Goal: Task Accomplishment & Management: Use online tool/utility

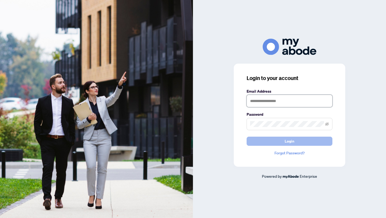
type input "**********"
click at [269, 141] on button "Login" at bounding box center [290, 141] width 86 height 9
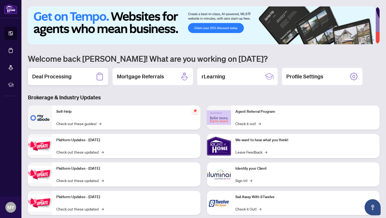
click at [79, 76] on div "Deal Processing" at bounding box center [68, 76] width 80 height 17
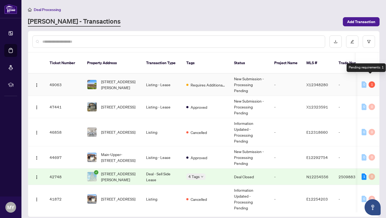
click at [371, 81] on div "1" at bounding box center [372, 84] width 6 height 6
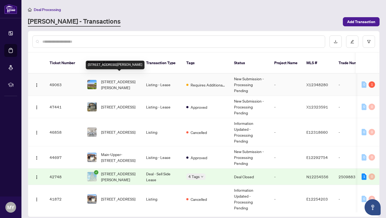
click at [133, 79] on span "[STREET_ADDRESS][PERSON_NAME]" at bounding box center [119, 85] width 36 height 12
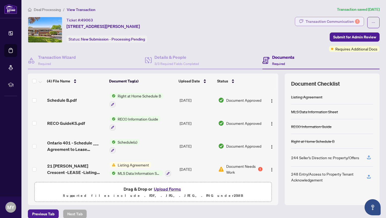
click at [339, 22] on div "Transaction Communication 1" at bounding box center [333, 21] width 54 height 9
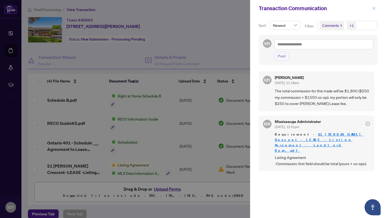
click at [375, 10] on icon "close" at bounding box center [374, 8] width 4 height 4
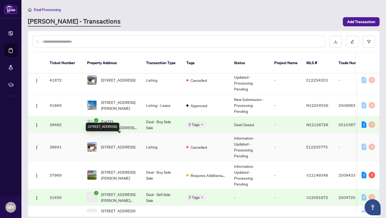
scroll to position [119, 0]
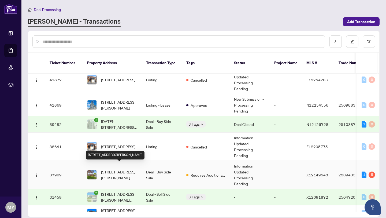
click at [121, 169] on span "[STREET_ADDRESS][PERSON_NAME]" at bounding box center [119, 175] width 36 height 12
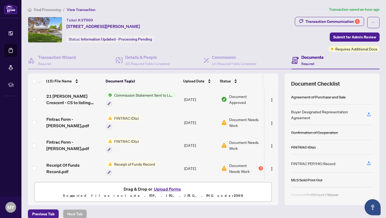
scroll to position [91, 0]
click at [346, 23] on div "Transaction Communication 5" at bounding box center [333, 21] width 54 height 9
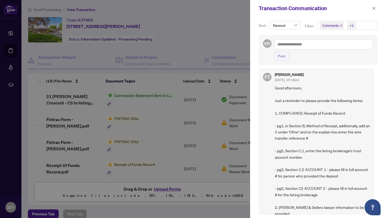
scroll to position [6, 0]
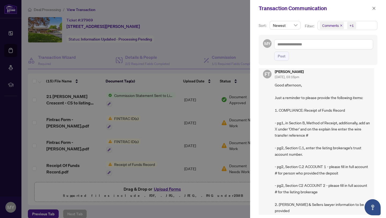
click at [168, 155] on div at bounding box center [193, 109] width 386 height 218
click at [373, 11] on span "button" at bounding box center [374, 8] width 4 height 9
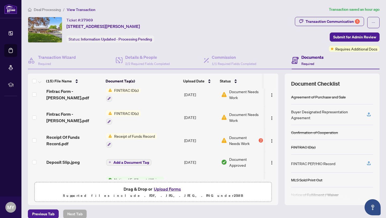
scroll to position [116, 0]
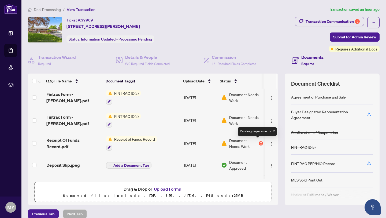
click at [259, 142] on div "2" at bounding box center [261, 143] width 4 height 4
